Goal: Obtain resource: Obtain resource

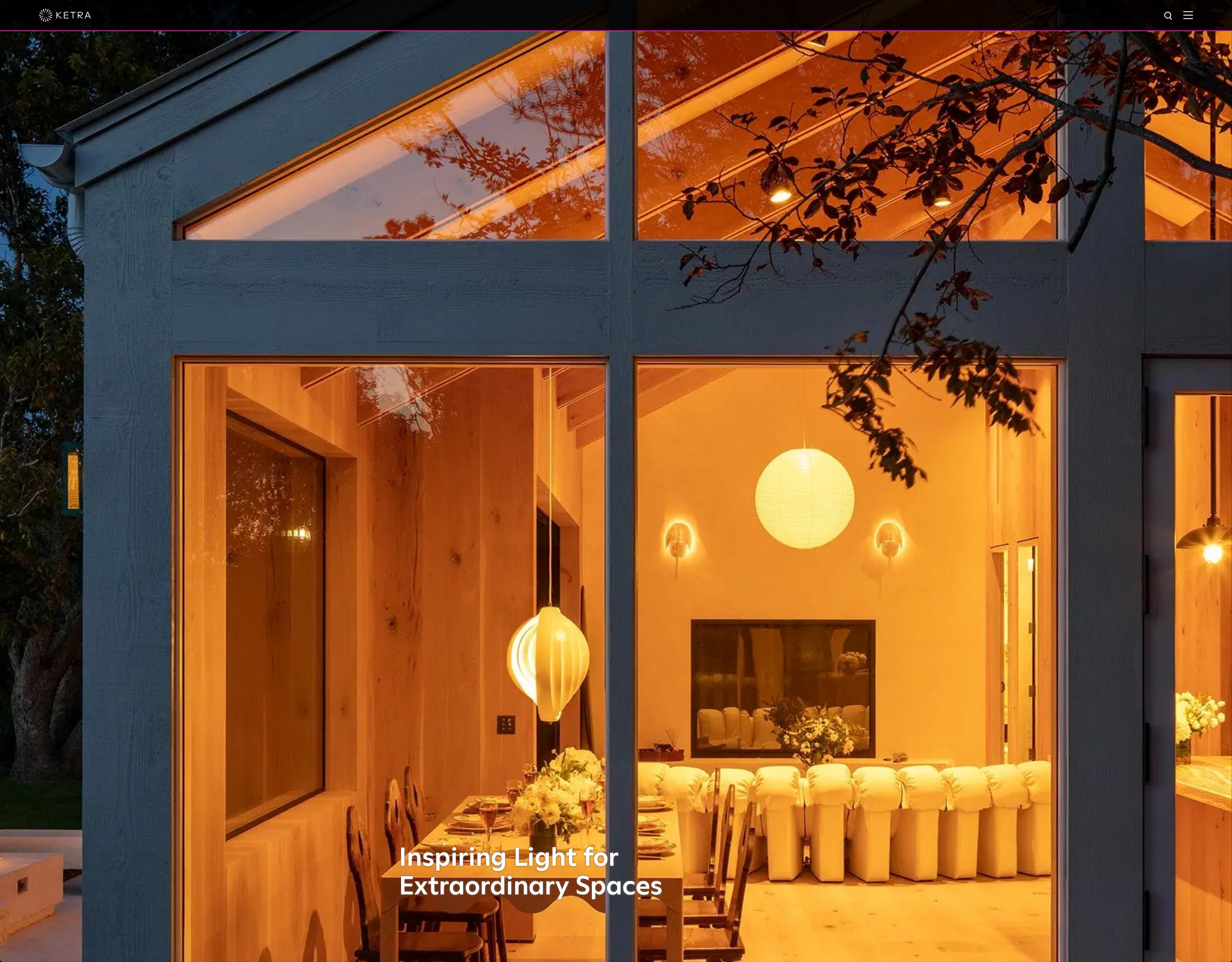
click at [1193, 17] on img at bounding box center [1188, 14] width 9 height 8
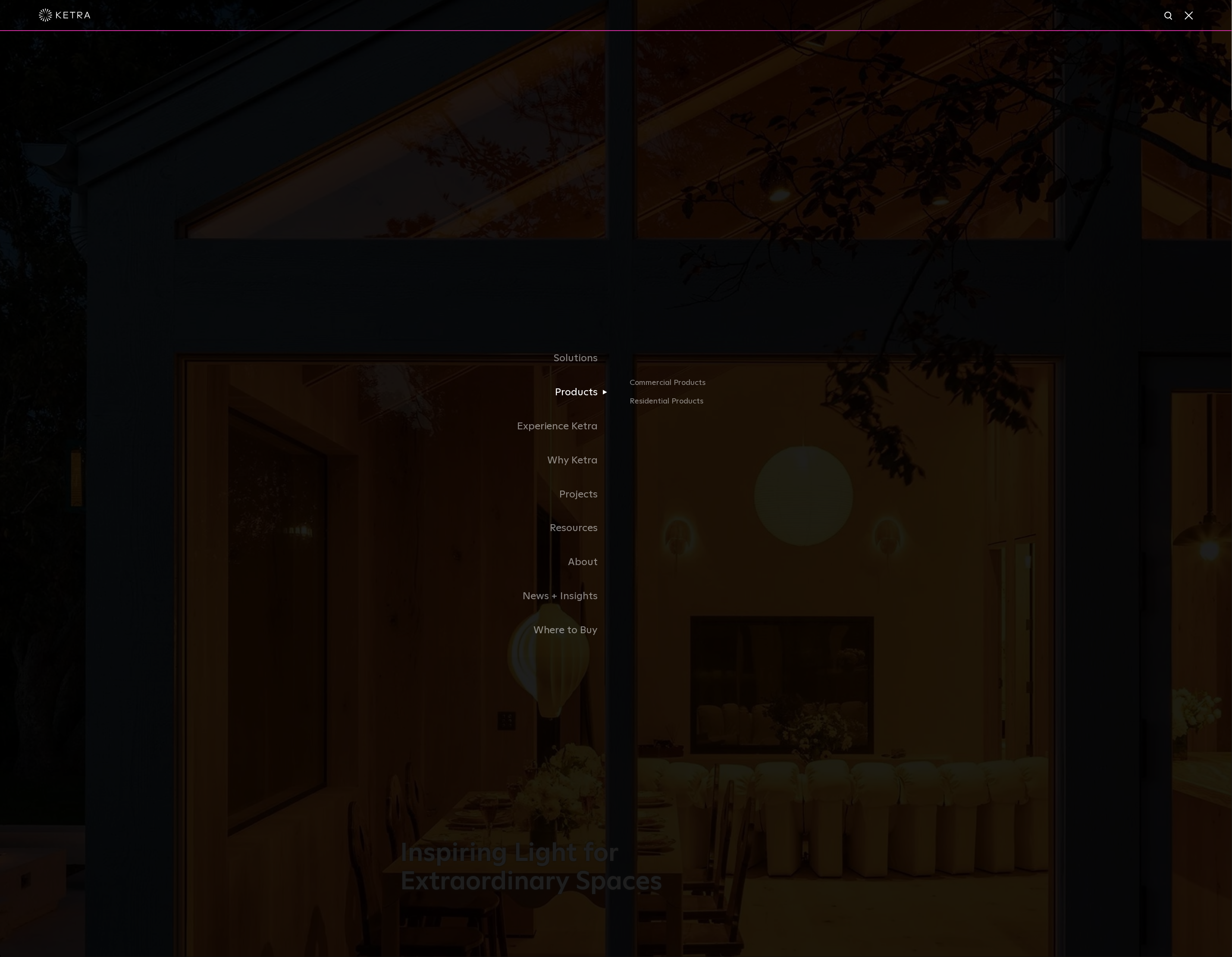
click at [575, 395] on link "Products" at bounding box center [508, 392] width 215 height 34
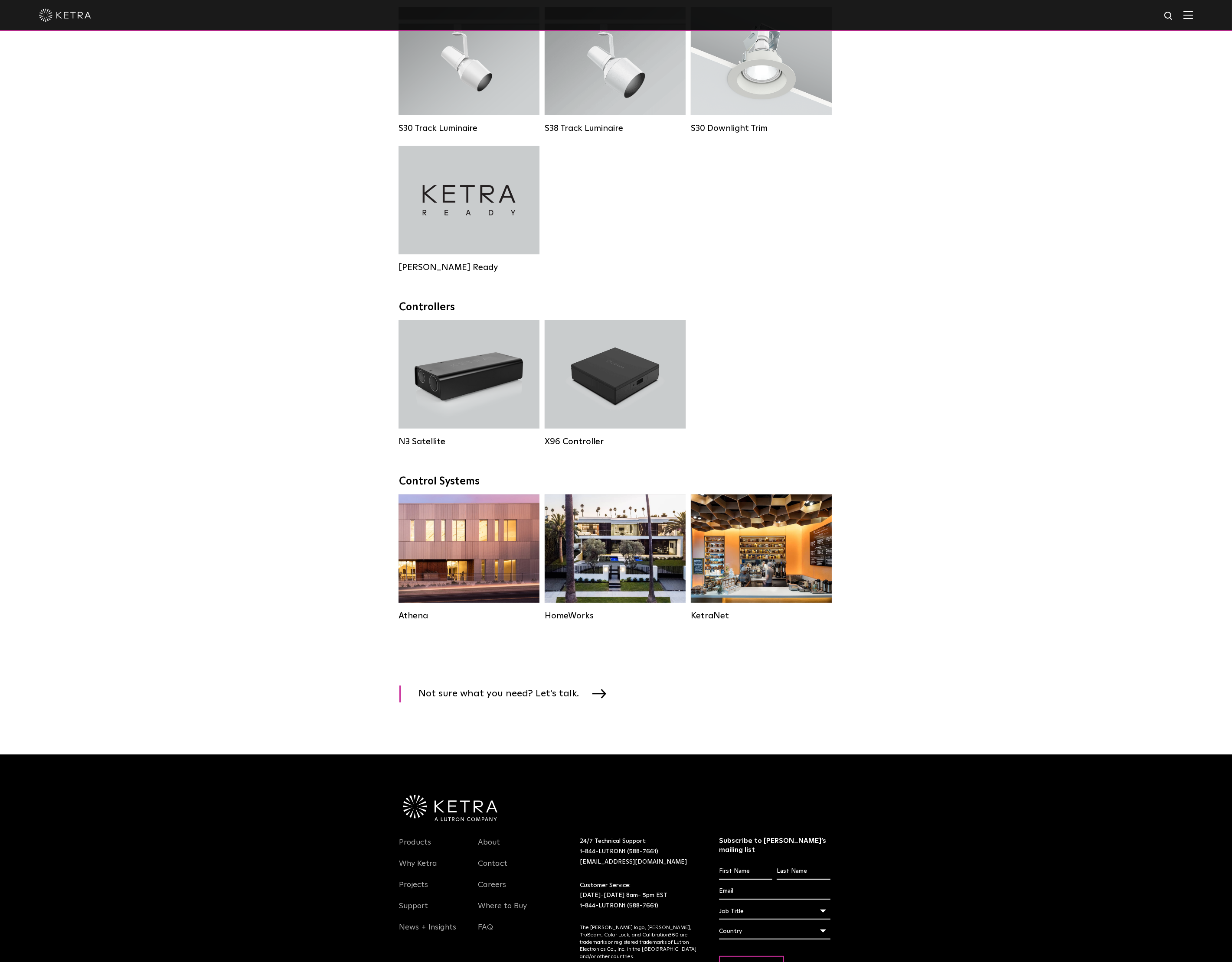
scroll to position [867, 0]
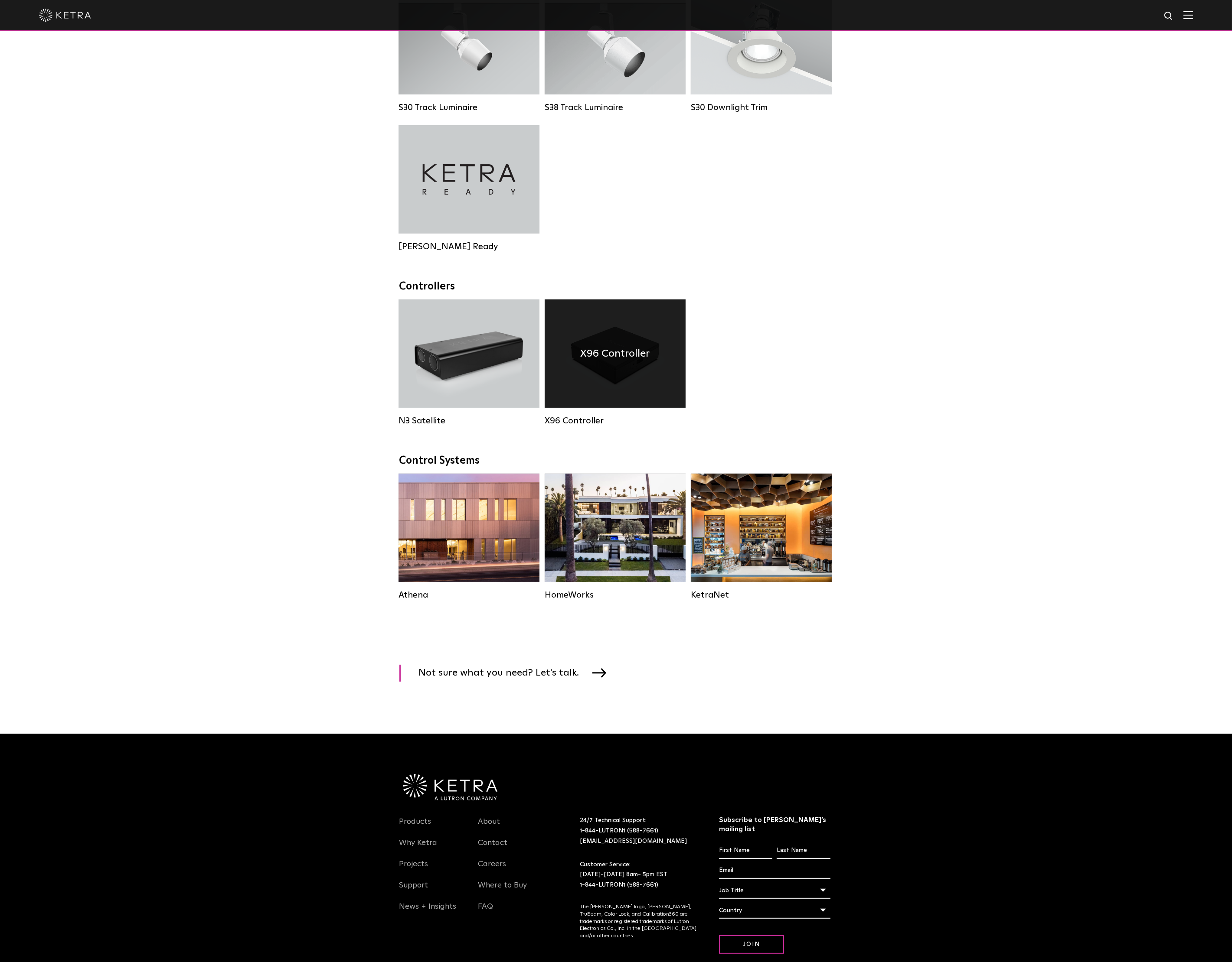
click at [634, 362] on h4 "X96 Controller" at bounding box center [615, 354] width 70 height 17
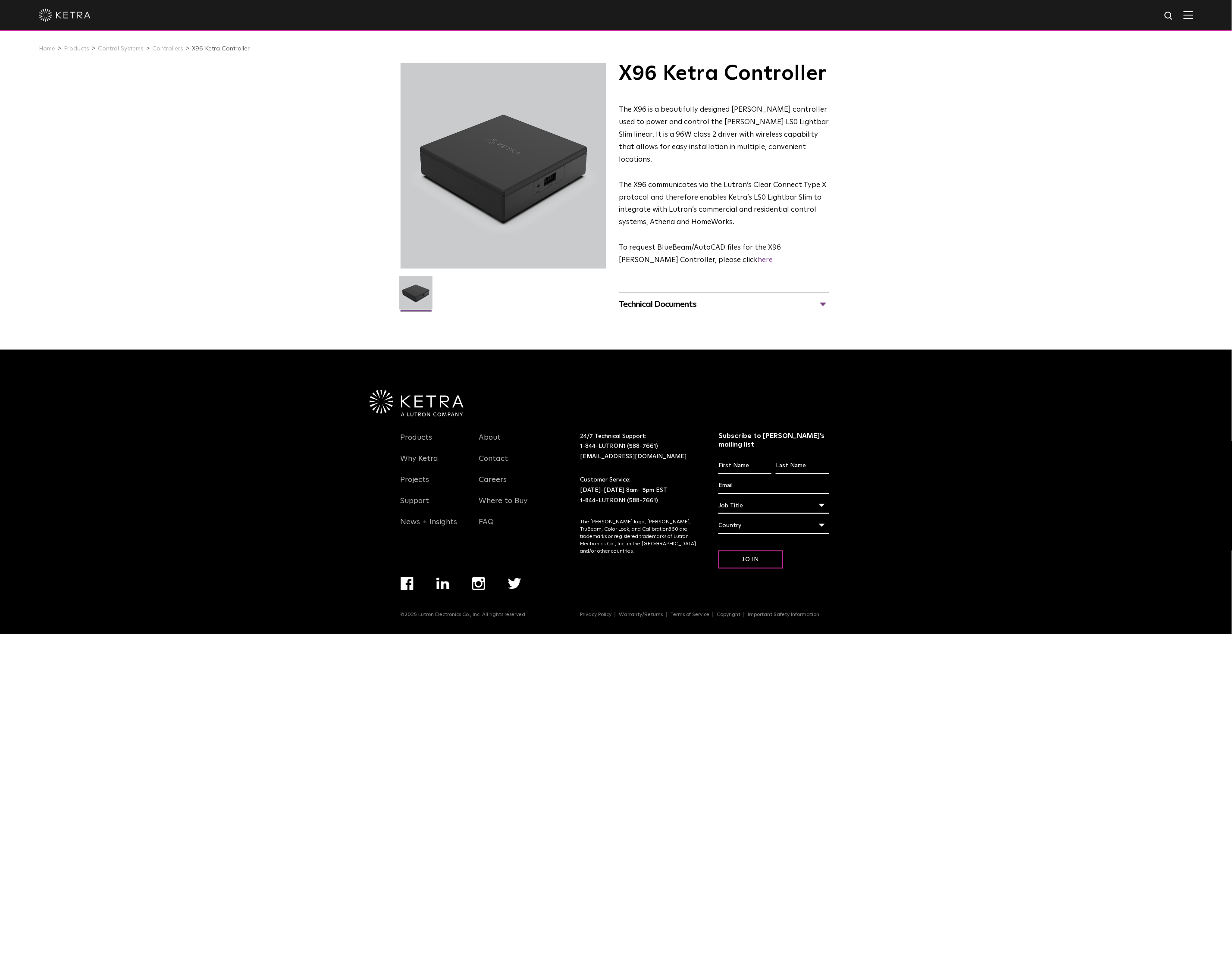
click at [689, 298] on div "Technical Documents" at bounding box center [723, 304] width 210 height 14
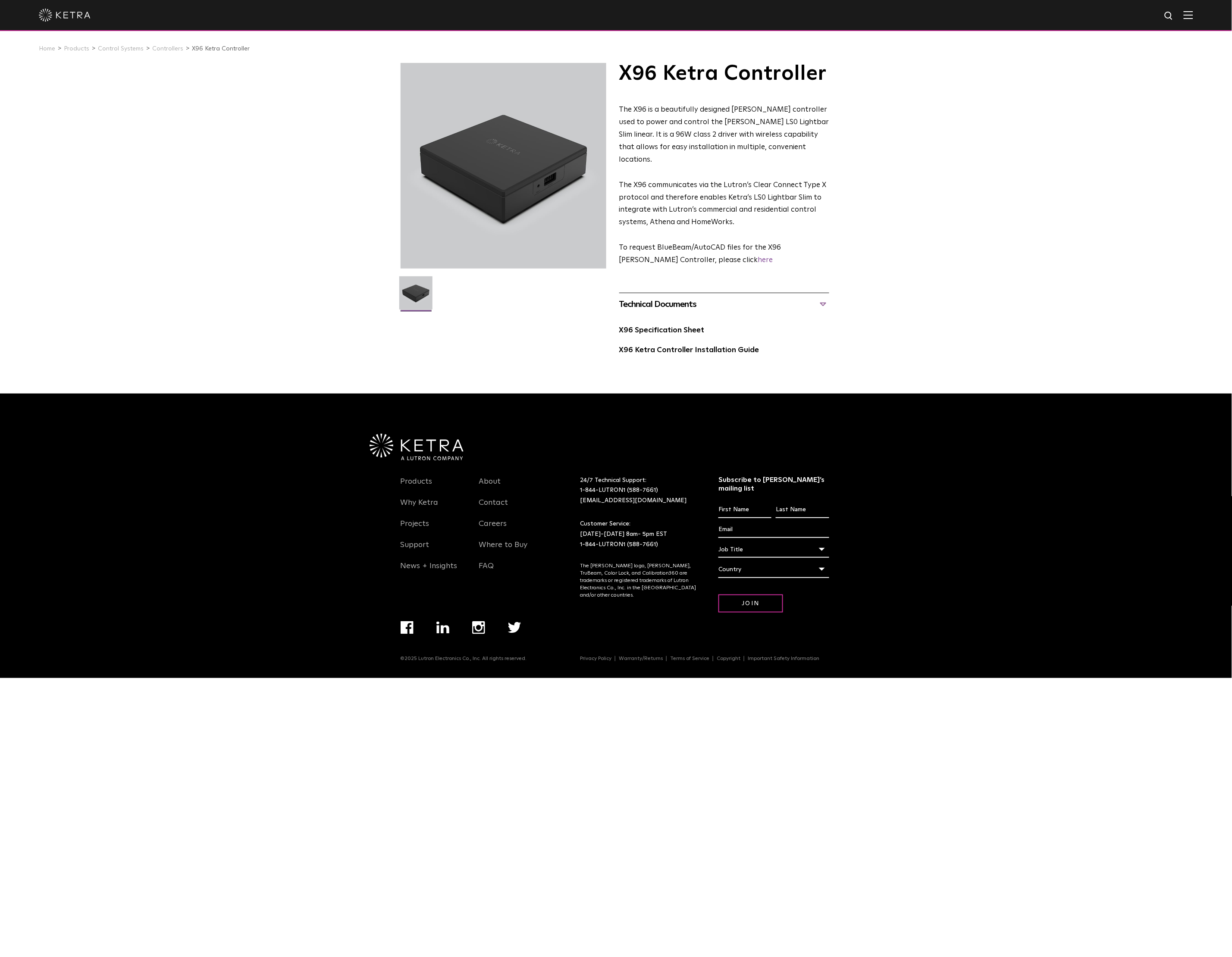
click at [215, 217] on div "X96 Ketra Controller The X96 is a beautifully designed Ketra controller used to…" at bounding box center [616, 217] width 1232 height 309
drag, startPoint x: 215, startPoint y: 217, endPoint x: 206, endPoint y: 209, distance: 12.0
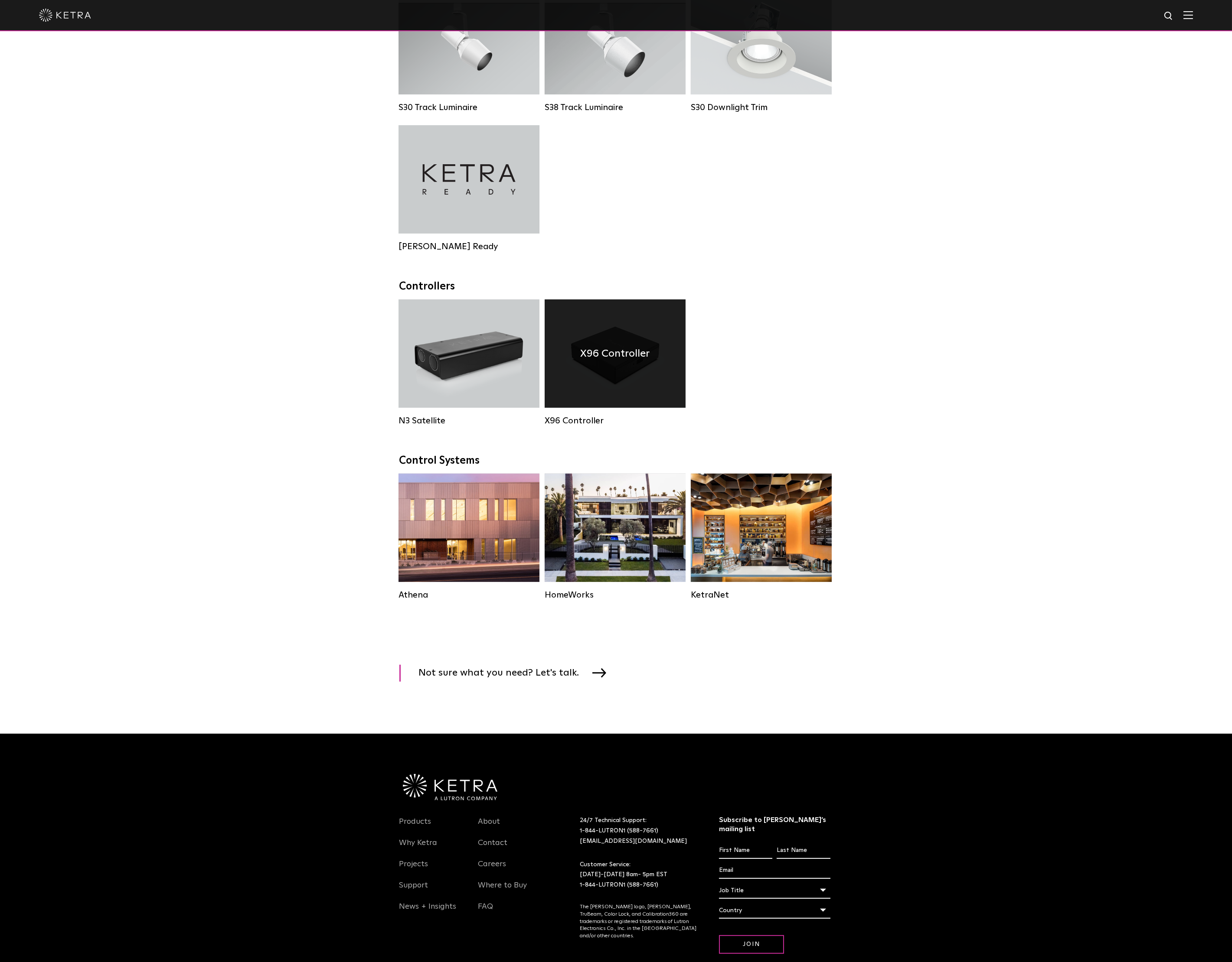
click at [623, 362] on h4 "X96 Controller" at bounding box center [615, 354] width 70 height 17
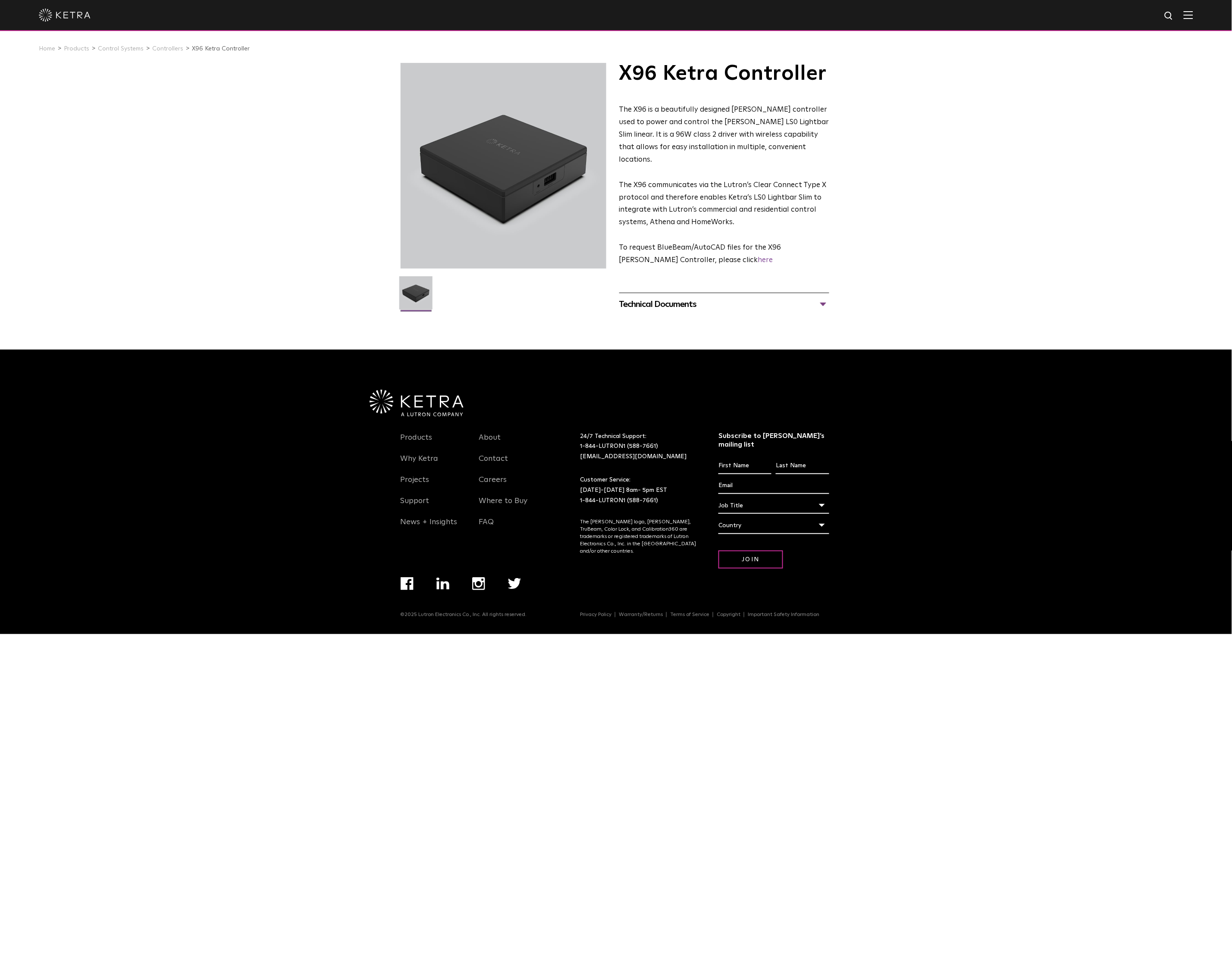
click at [702, 304] on div "X96 [PERSON_NAME] Controller The X96 is a beautifully designed [PERSON_NAME] co…" at bounding box center [616, 195] width 431 height 265
click at [685, 298] on div "Technical Documents" at bounding box center [723, 304] width 210 height 14
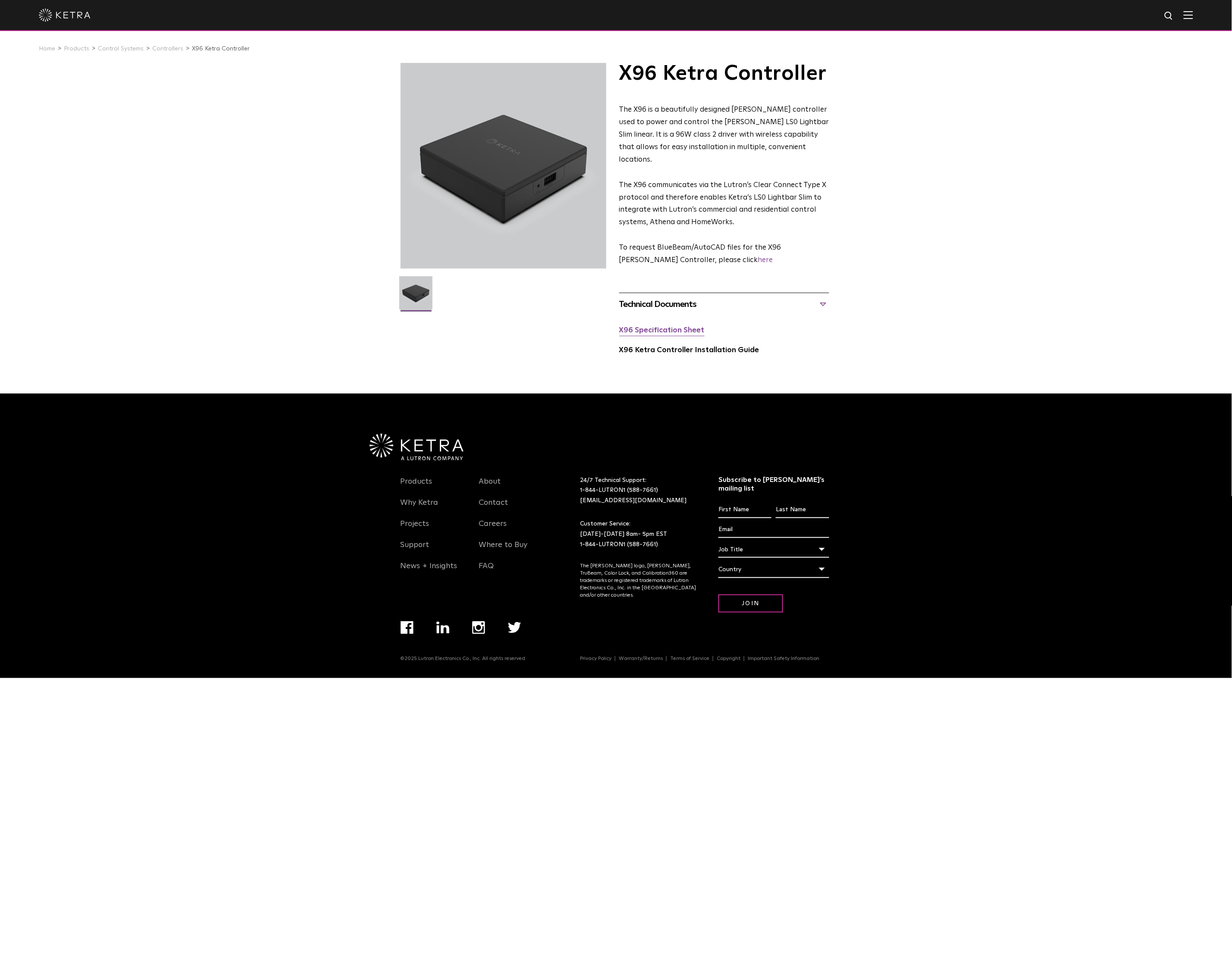
click at [656, 327] on link "X96 Specification Sheet" at bounding box center [661, 331] width 85 height 7
click at [297, 358] on div "X96 [PERSON_NAME] Controller The X96 is a beautifully designed [PERSON_NAME] co…" at bounding box center [616, 217] width 1232 height 309
drag, startPoint x: 297, startPoint y: 358, endPoint x: 295, endPoint y: 350, distance: 8.2
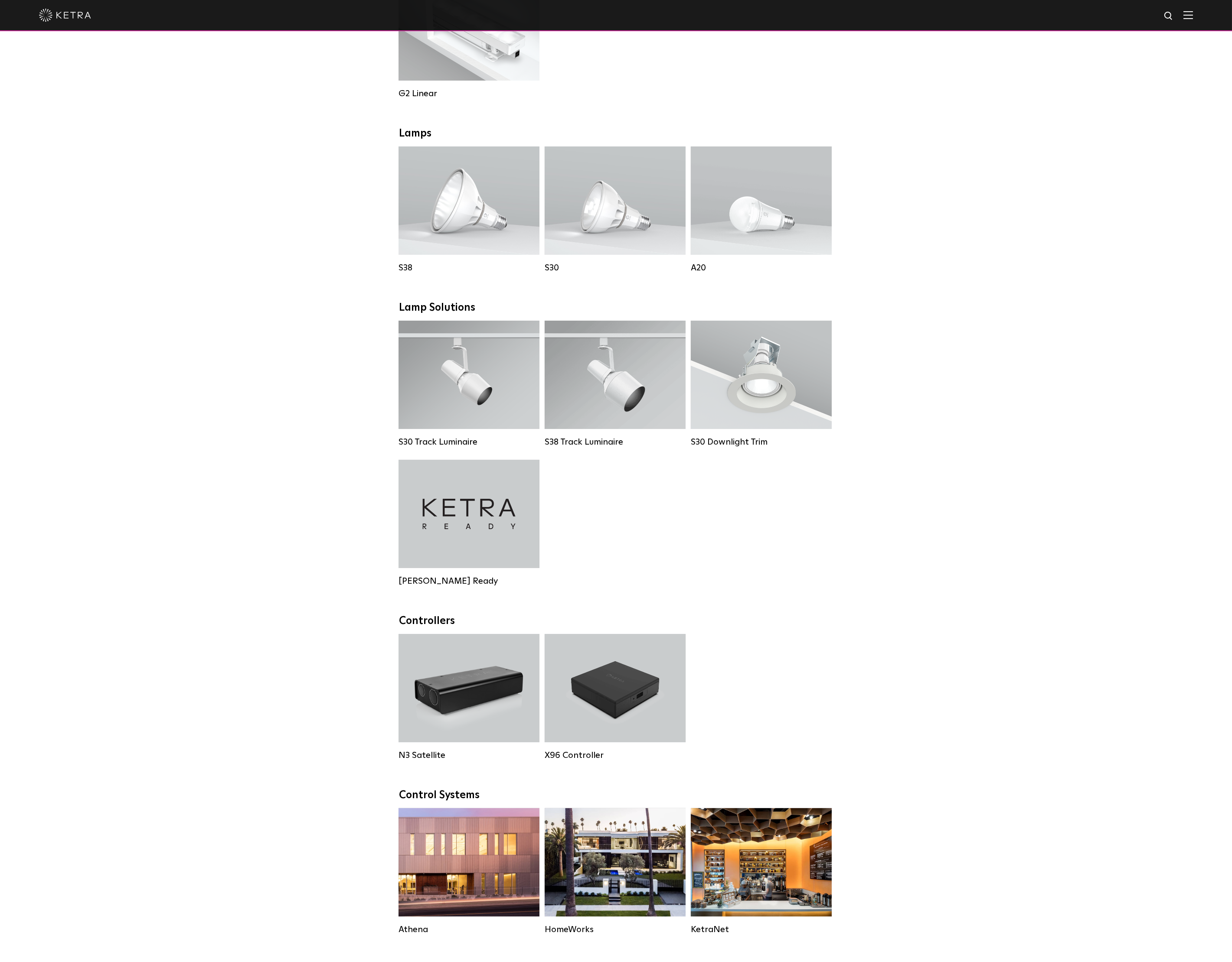
scroll to position [482, 0]
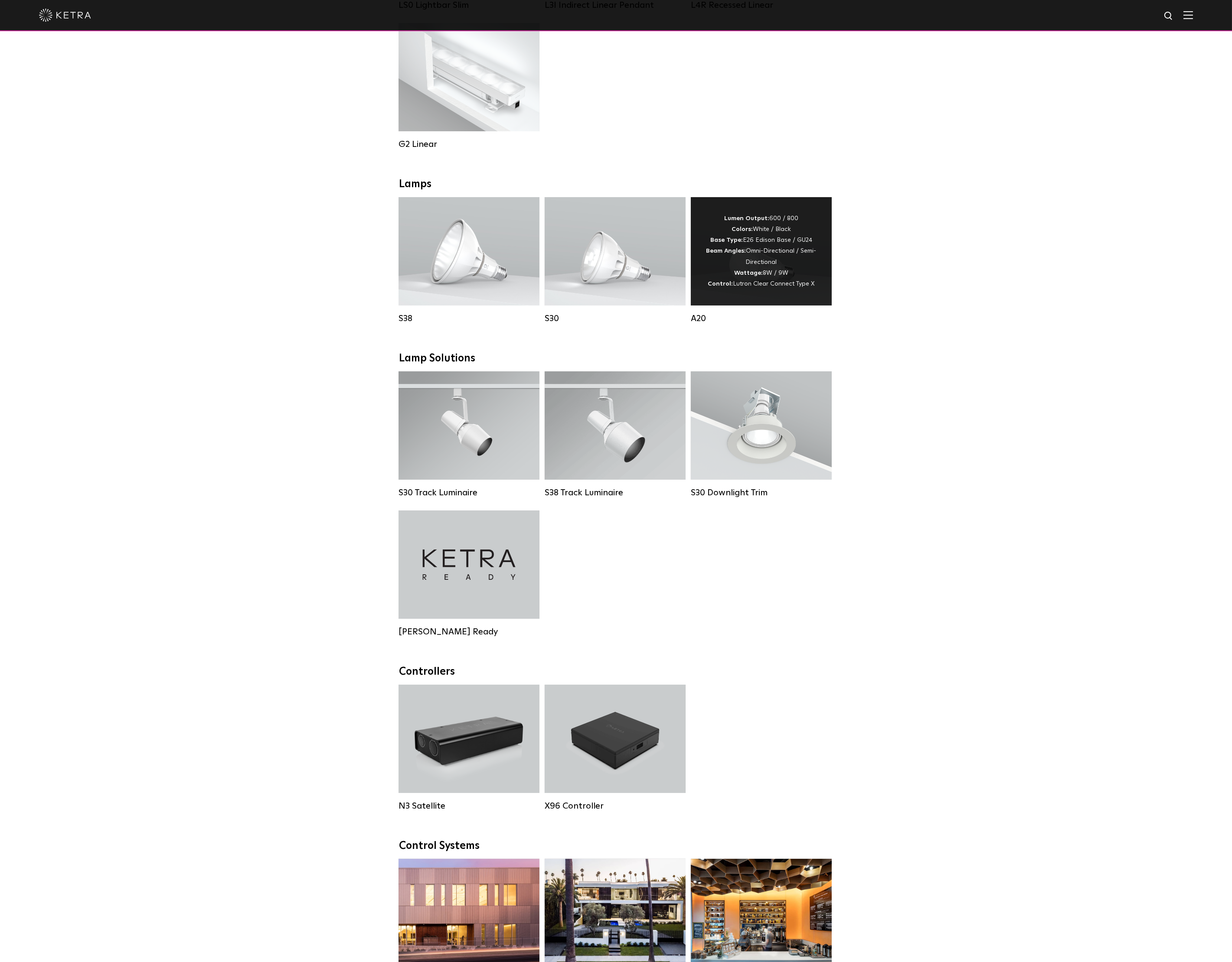
click at [752, 269] on div "Lumen Output: 600 / 800 Colors: White / Black Base Type: E26 Edison Base / GU24…" at bounding box center [761, 251] width 115 height 76
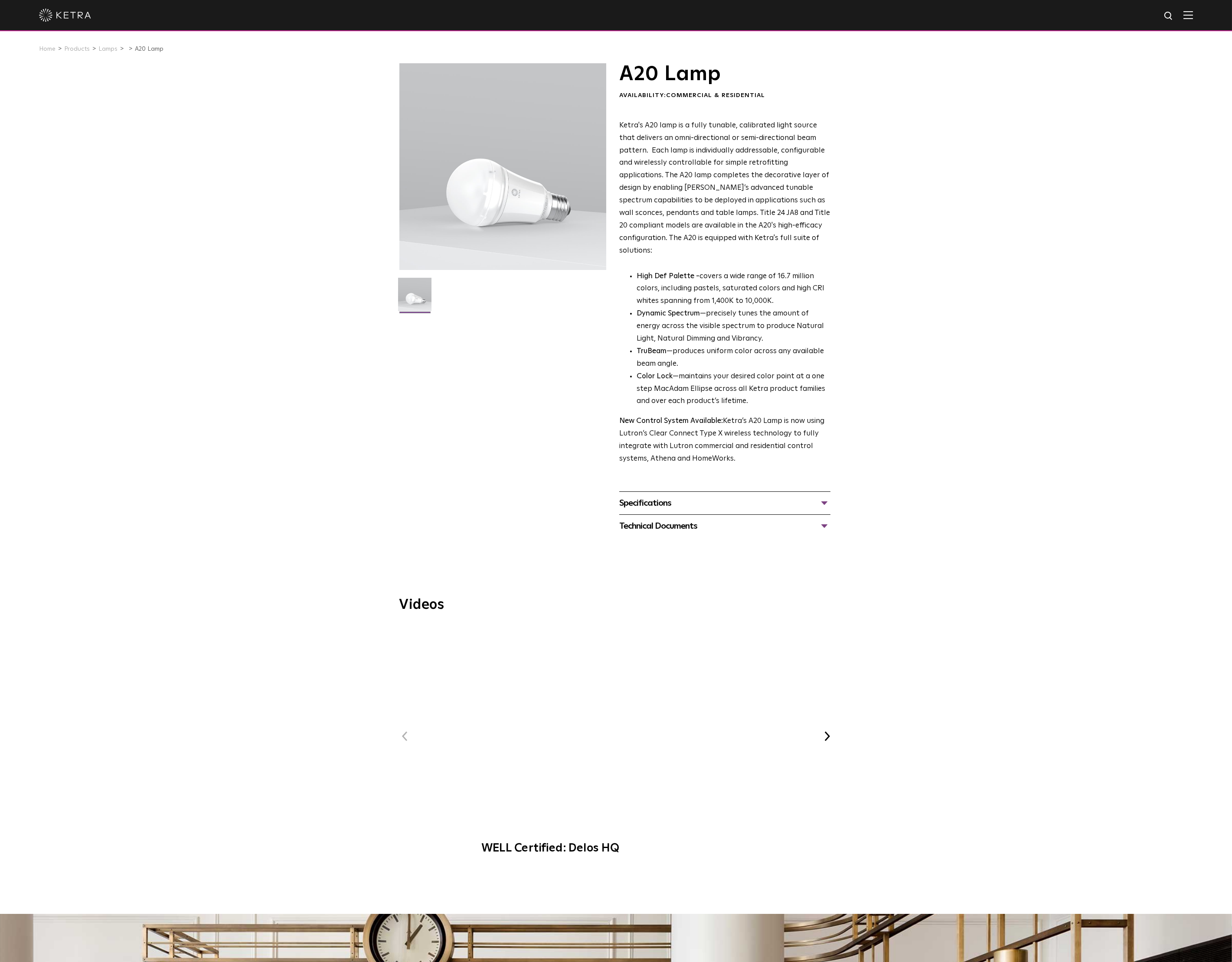
click at [649, 496] on div "Specifications" at bounding box center [725, 503] width 211 height 14
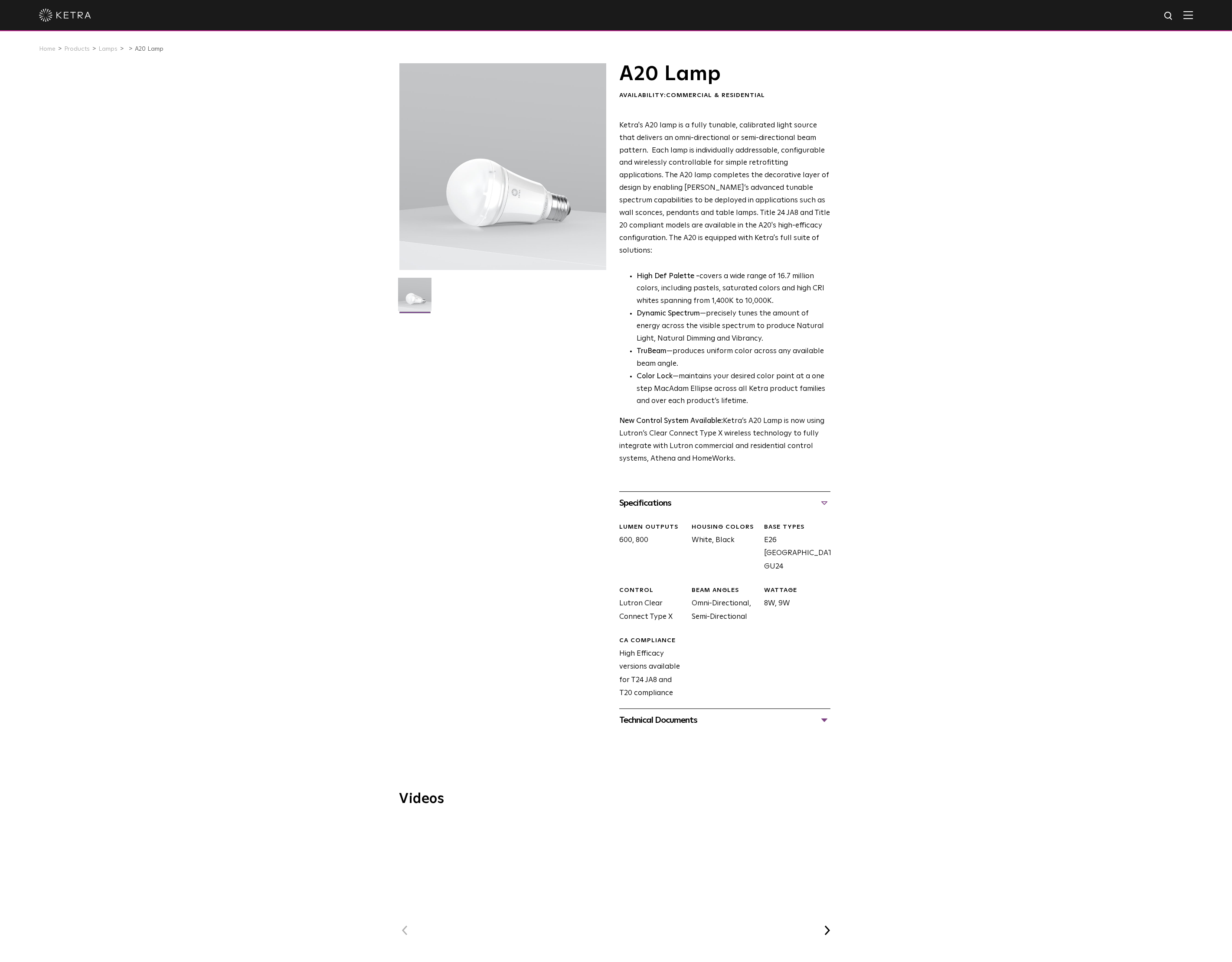
click at [657, 714] on div "Technical Documents" at bounding box center [725, 720] width 211 height 14
click at [673, 743] on link "A20 Specification Sheet" at bounding box center [662, 747] width 86 height 7
